Goal: Transaction & Acquisition: Download file/media

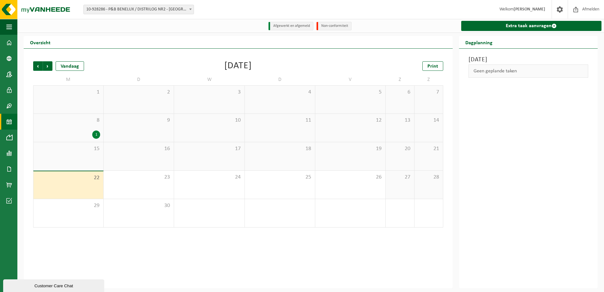
click at [112, 11] on span "10-928286 - P&B BENELUX / DISTRILOG NR2 - [GEOGRAPHIC_DATA]" at bounding box center [139, 9] width 110 height 9
click at [9, 43] on span at bounding box center [9, 43] width 6 height 16
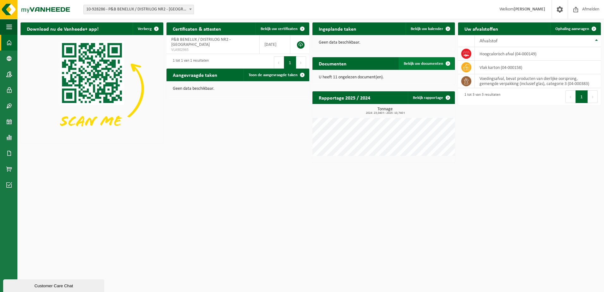
click at [424, 64] on span "Bekijk uw documenten" at bounding box center [423, 64] width 39 height 4
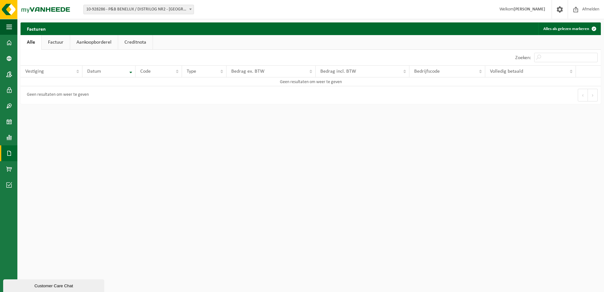
click at [58, 43] on link "Factuur" at bounding box center [56, 42] width 28 height 15
click at [100, 44] on link "Aankoopborderel" at bounding box center [95, 42] width 48 height 15
click at [143, 44] on link "Creditnota" at bounding box center [138, 42] width 34 height 15
click at [9, 46] on span at bounding box center [9, 43] width 6 height 16
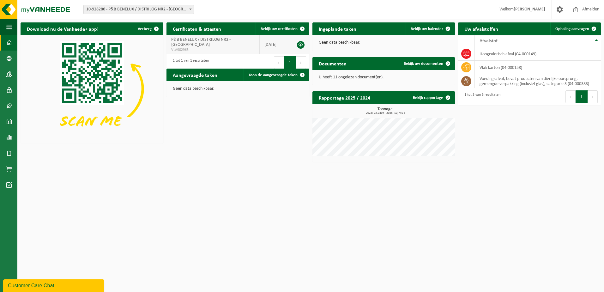
click at [301, 43] on link at bounding box center [301, 45] width 8 height 8
click at [281, 29] on span "Bekijk uw certificaten" at bounding box center [279, 29] width 37 height 4
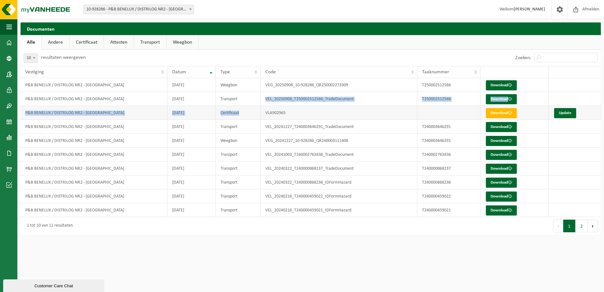
drag, startPoint x: 249, startPoint y: 107, endPoint x: 249, endPoint y: 111, distance: 3.5
click at [249, 111] on tbody "P&B BENELUX / DISTRILOG NR2 - [GEOGRAPHIC_DATA] [DATE] Weegbon VEG_20250908_10-…" at bounding box center [311, 147] width 580 height 139
click at [248, 113] on td "Certificaat" at bounding box center [238, 113] width 45 height 14
click at [198, 115] on td "[DATE]" at bounding box center [191, 113] width 48 height 14
click at [242, 117] on td "Certificaat" at bounding box center [238, 113] width 45 height 14
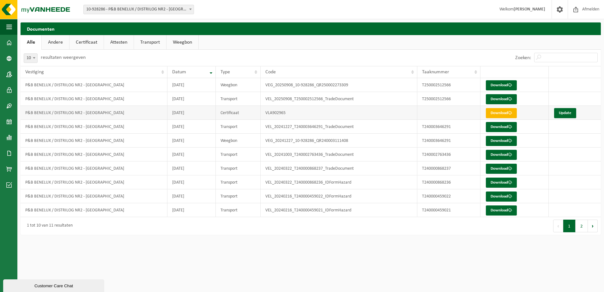
click at [500, 112] on link "Download" at bounding box center [501, 113] width 31 height 10
click at [502, 98] on link "Download" at bounding box center [501, 99] width 31 height 10
click at [499, 84] on link "Download" at bounding box center [501, 85] width 31 height 10
click at [61, 45] on link "Andere" at bounding box center [55, 42] width 27 height 15
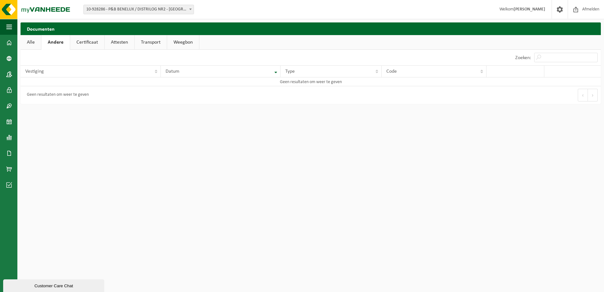
click at [91, 44] on link "Certificaat" at bounding box center [87, 42] width 34 height 15
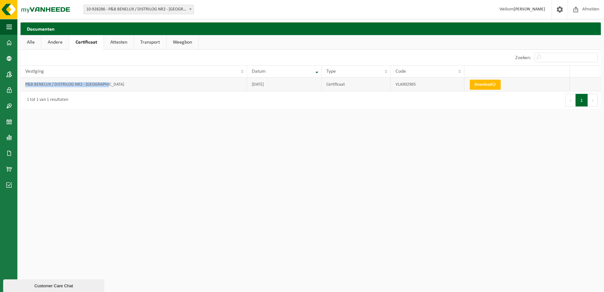
drag, startPoint x: 126, startPoint y: 86, endPoint x: 25, endPoint y: 83, distance: 100.5
click at [25, 83] on td "P&B BENELUX / DISTRILOG NR2 - [GEOGRAPHIC_DATA]" at bounding box center [134, 84] width 226 height 14
drag, startPoint x: 25, startPoint y: 83, endPoint x: 145, endPoint y: 99, distance: 120.5
click at [145, 99] on div "1 tot 1 van 1 resultaten" at bounding box center [166, 100] width 290 height 18
click at [30, 43] on link "Alle" at bounding box center [31, 42] width 21 height 15
